Goal: Information Seeking & Learning: Learn about a topic

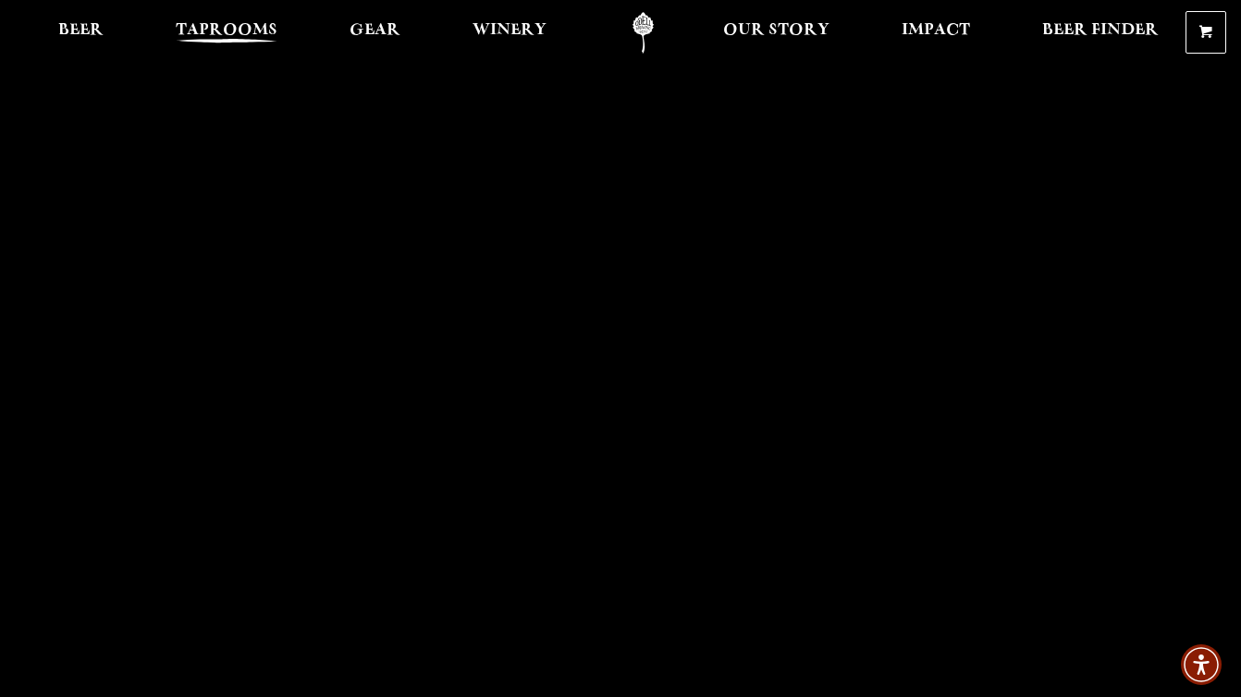
click at [250, 19] on link "Taprooms" at bounding box center [227, 33] width 126 height 42
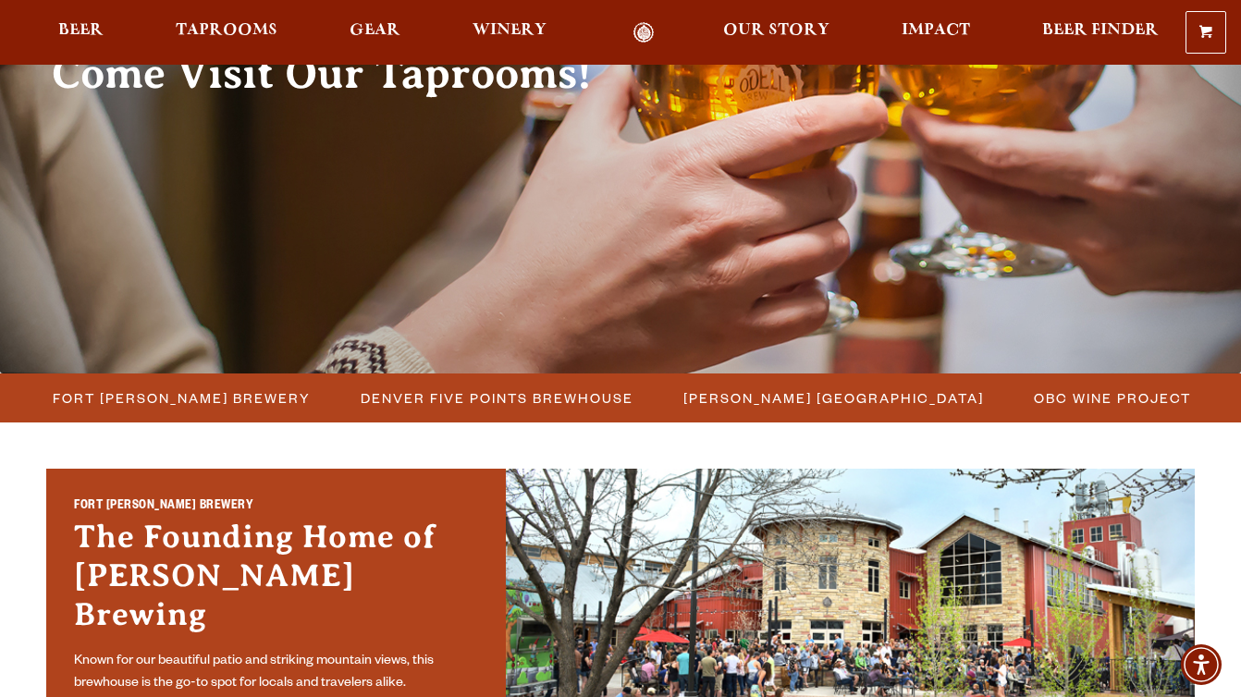
scroll to position [228, 0]
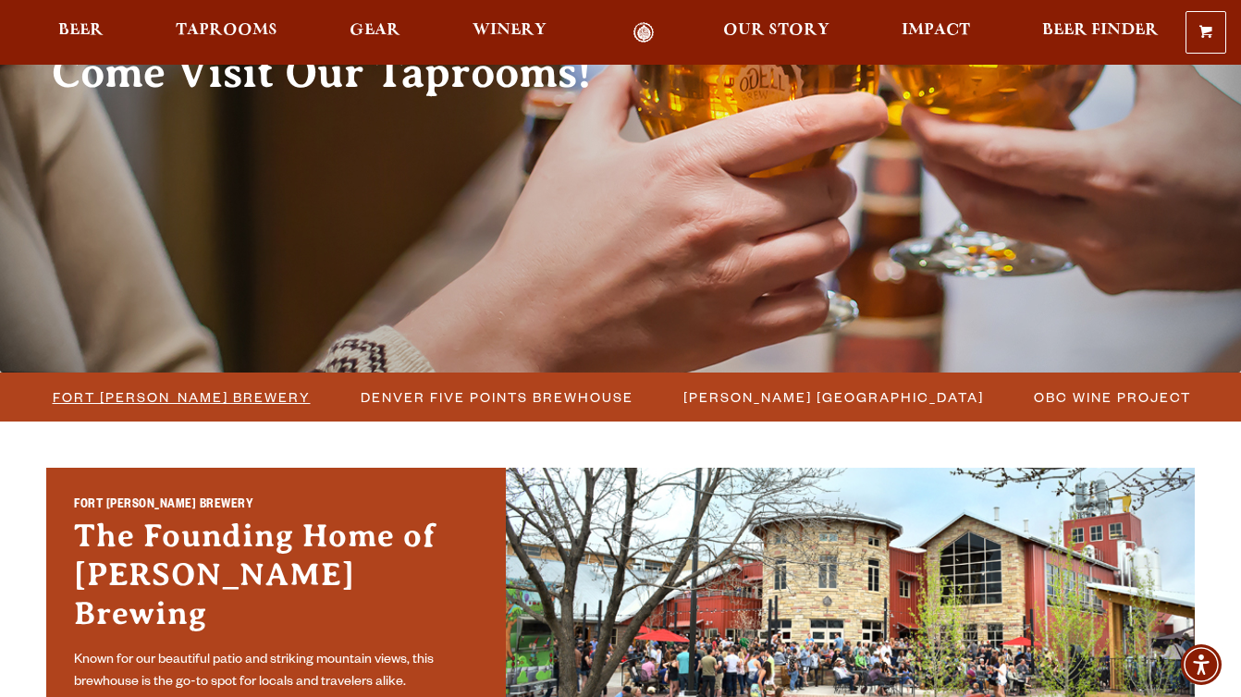
click at [247, 401] on span "Fort [PERSON_NAME] Brewery" at bounding box center [182, 397] width 258 height 27
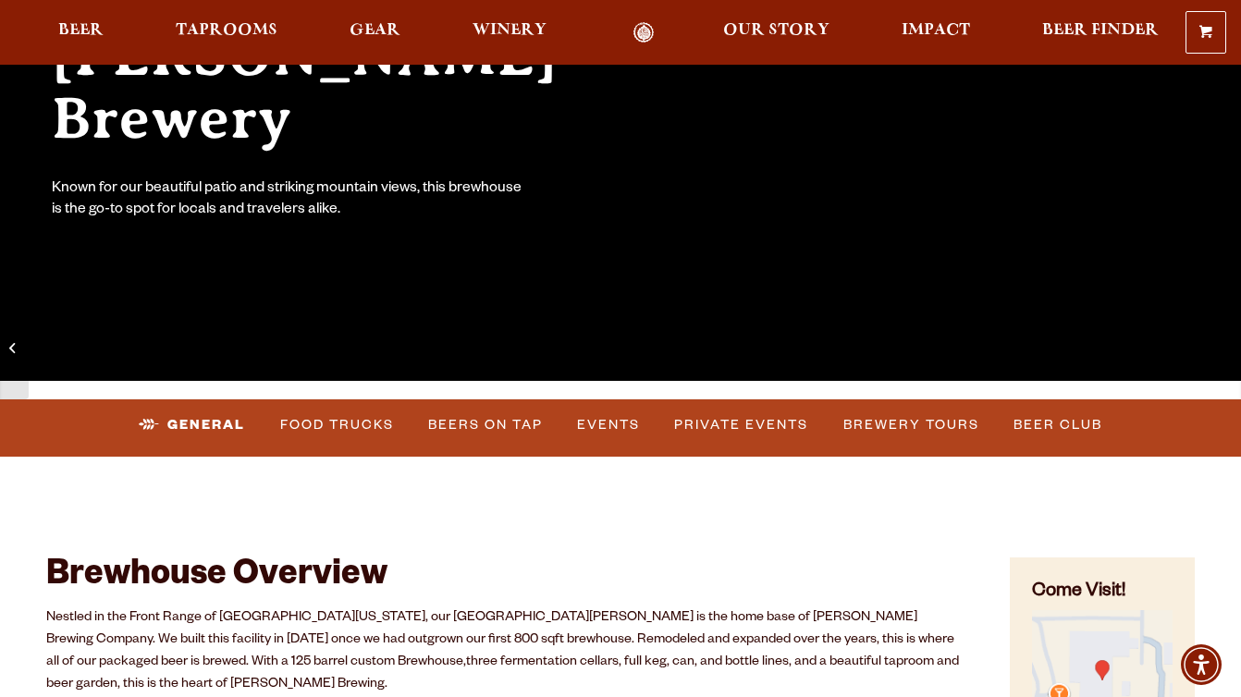
scroll to position [331, 0]
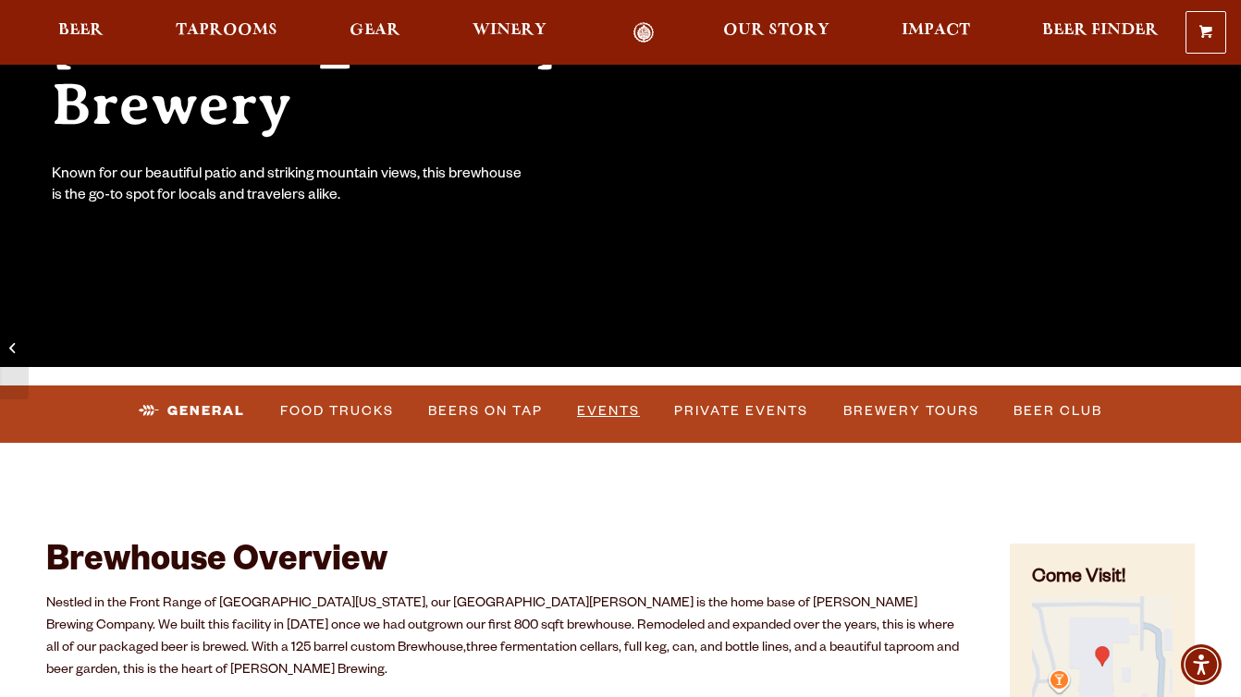
click at [616, 405] on link "Events" at bounding box center [609, 411] width 78 height 43
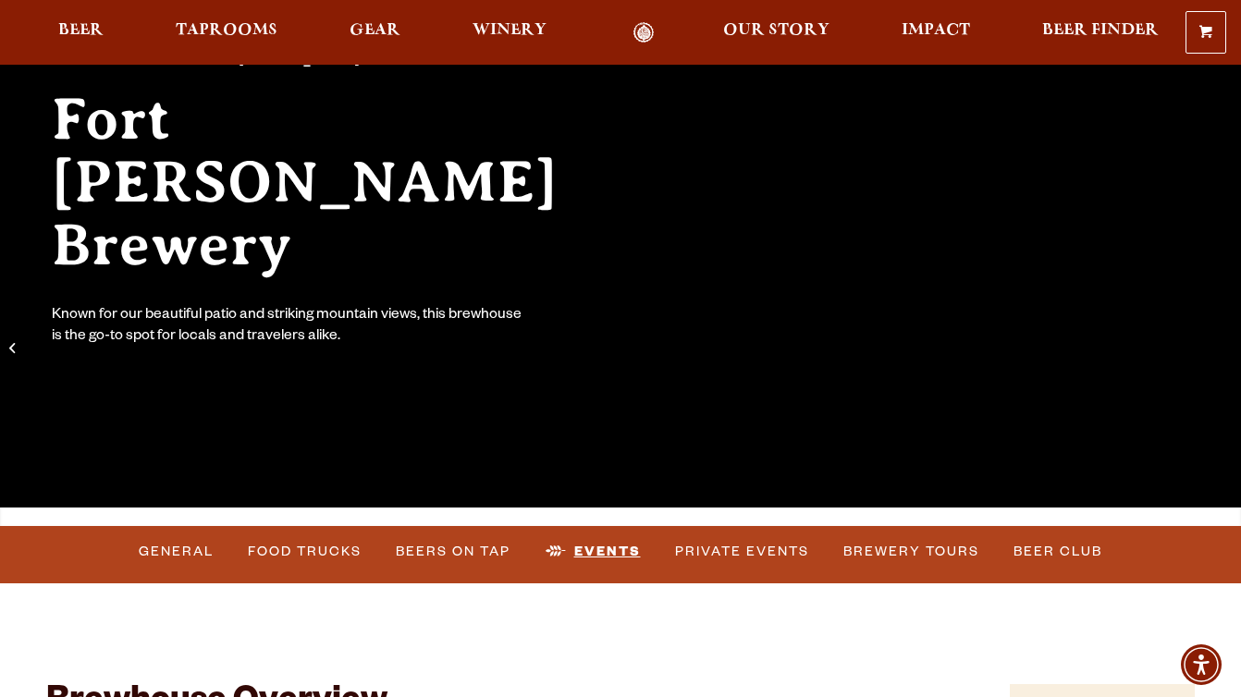
scroll to position [194, 0]
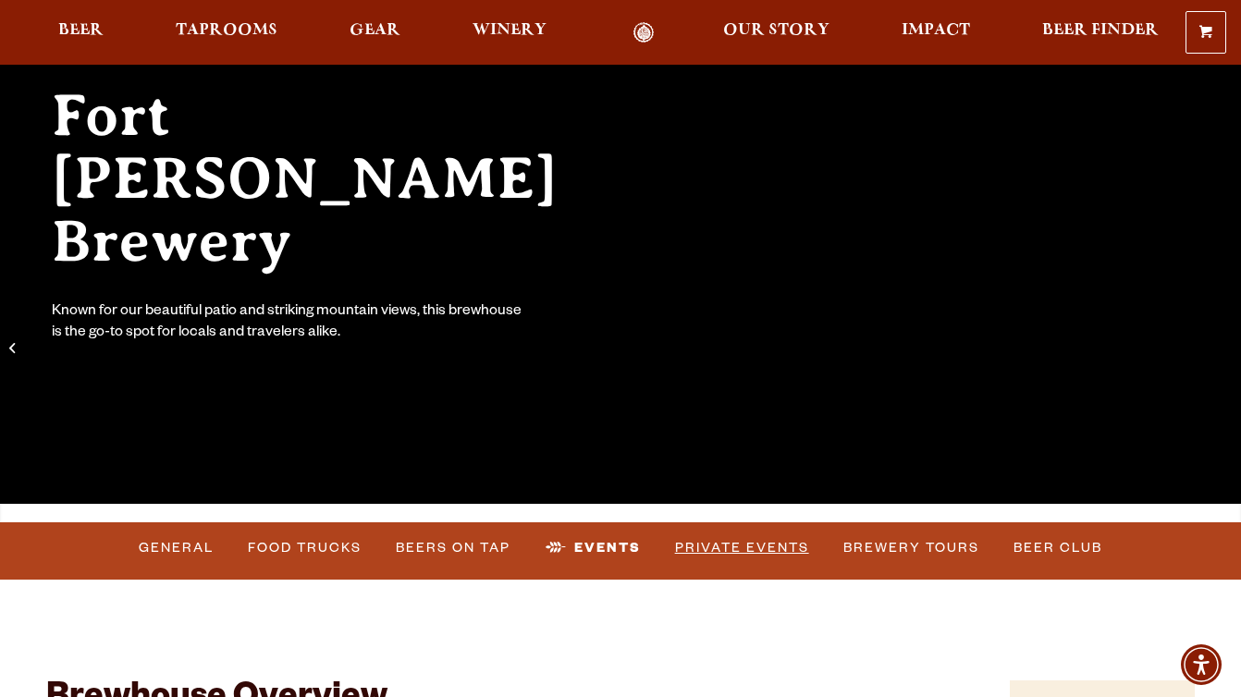
click at [697, 545] on link "Private Events" at bounding box center [742, 548] width 149 height 43
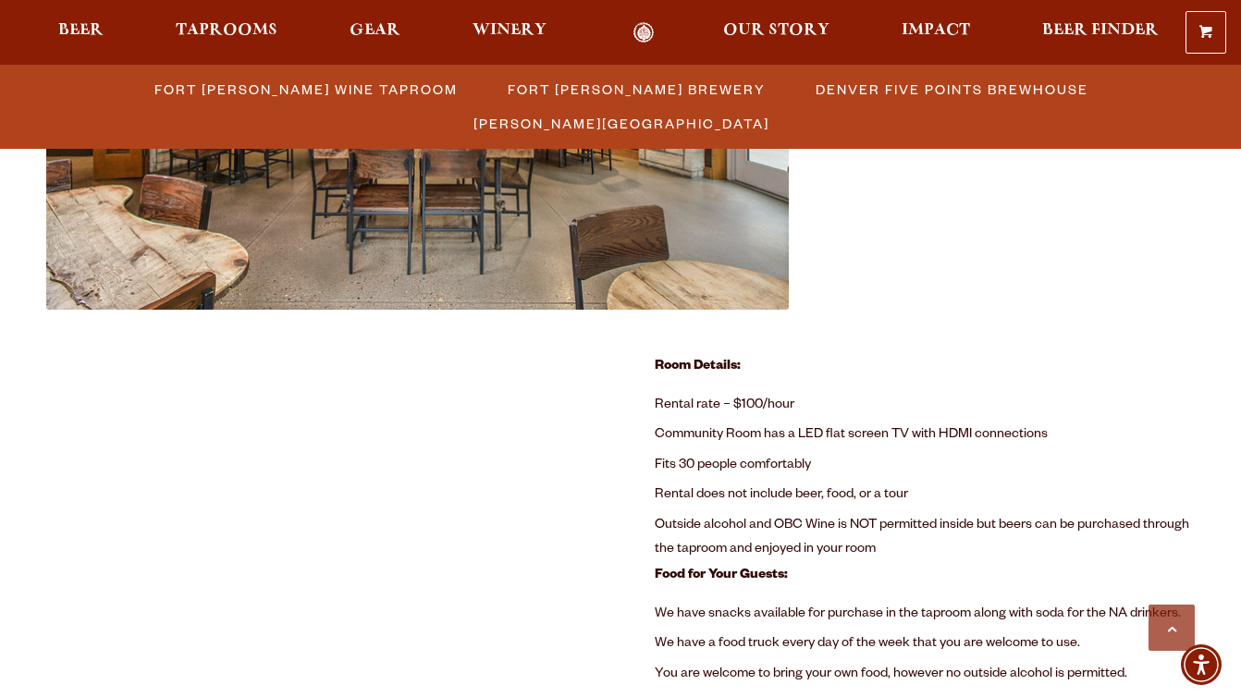
scroll to position [1007, 0]
